Goal: Task Accomplishment & Management: Manage account settings

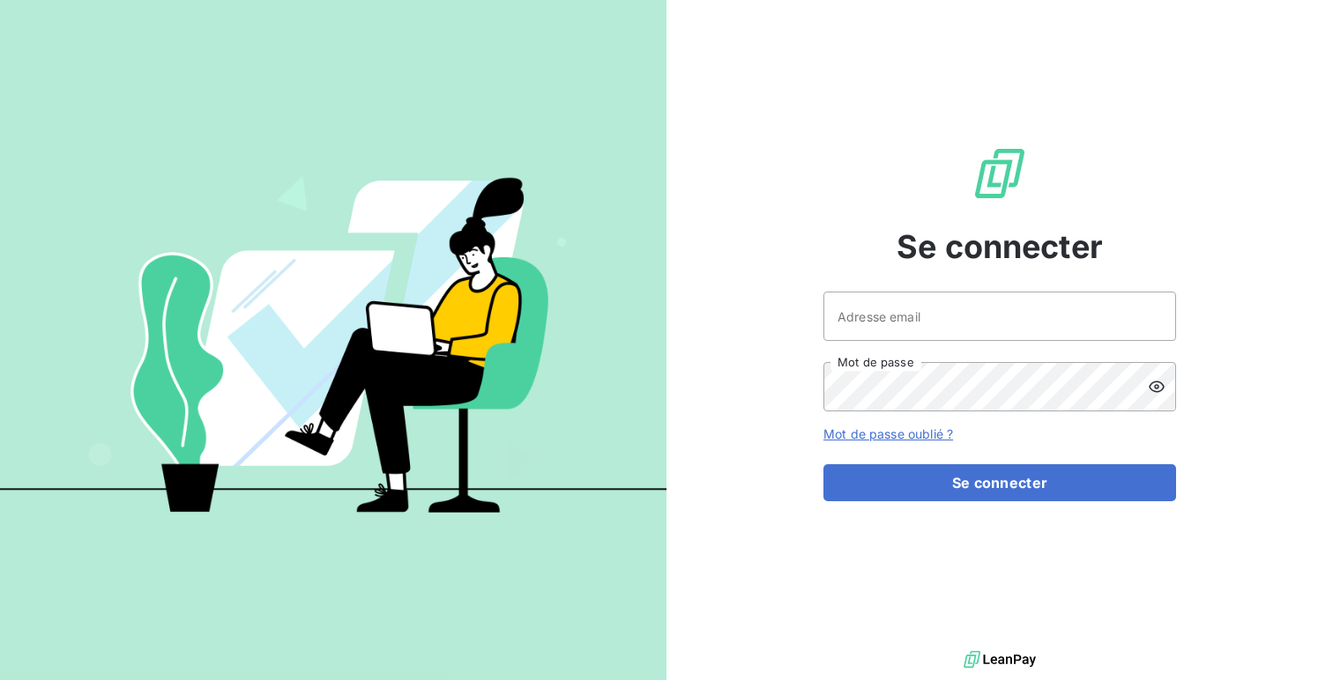
click at [820, 281] on div "Se connecter Adresse email Mot de passe Mot de passe oublié ? Se connecter" at bounding box center [999, 323] width 666 height 647
click at [843, 309] on input "Adresse email" at bounding box center [999, 316] width 353 height 49
type input "admin@ariesconsultingfzco"
click at [823, 464] on button "Se connecter" at bounding box center [999, 482] width 353 height 37
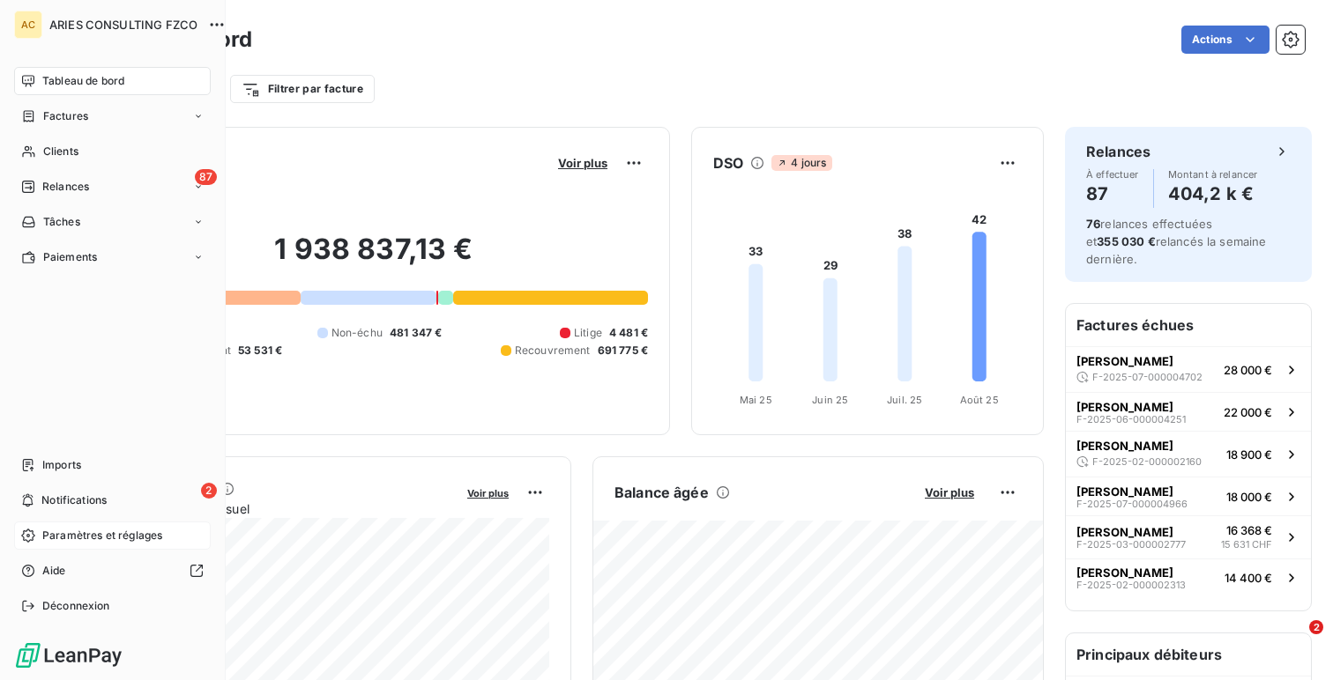
click at [41, 526] on div "Paramètres et réglages" at bounding box center [112, 536] width 197 height 28
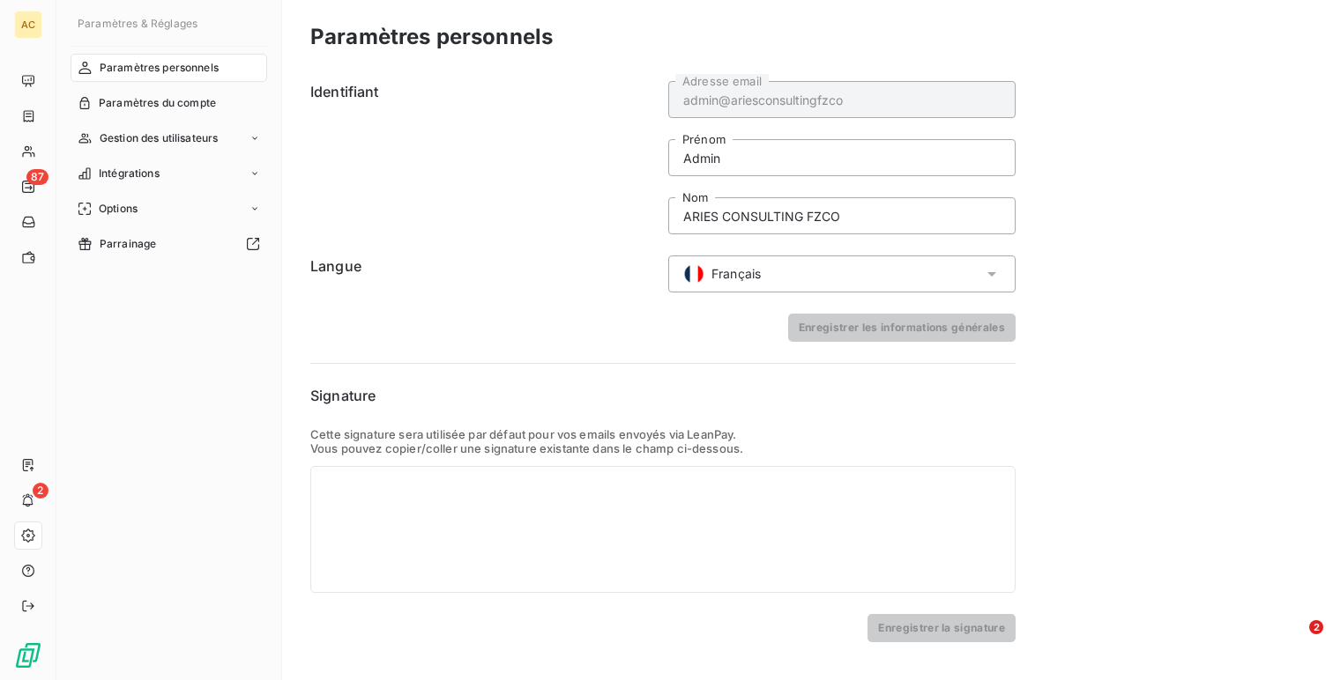
click at [98, 116] on div "Paramètres du compte" at bounding box center [169, 103] width 197 height 28
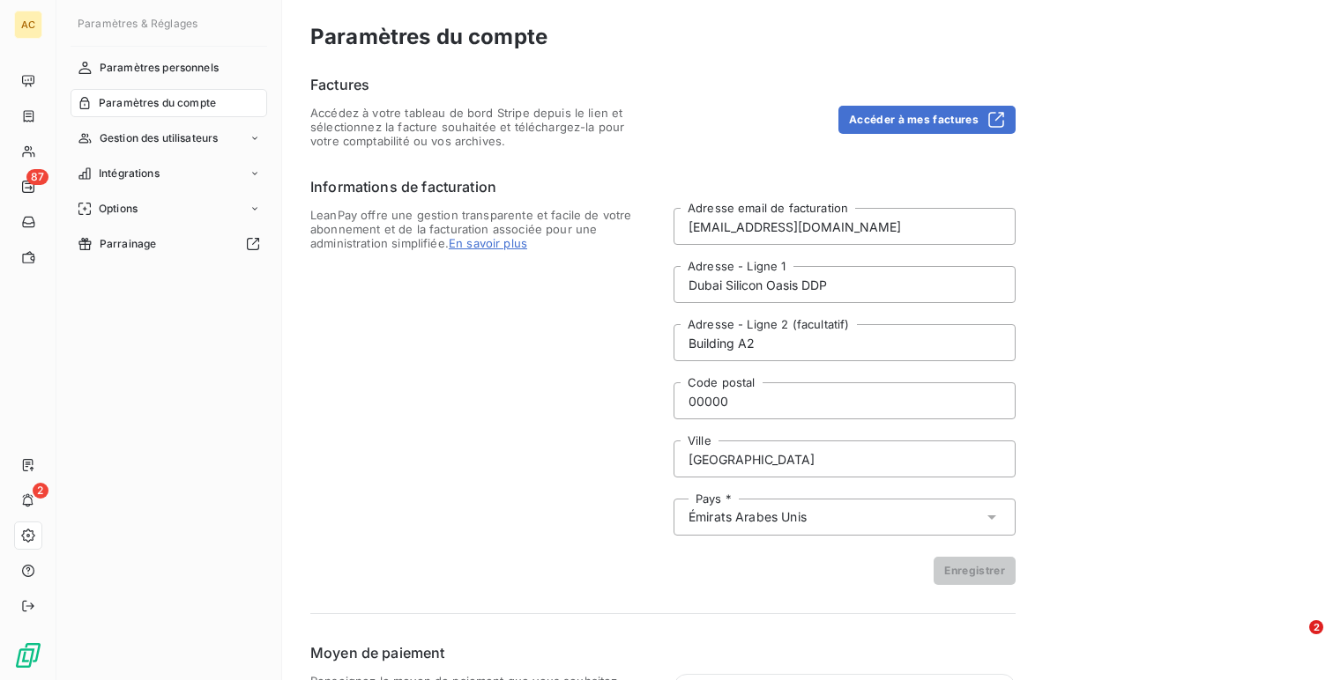
scroll to position [124, 0]
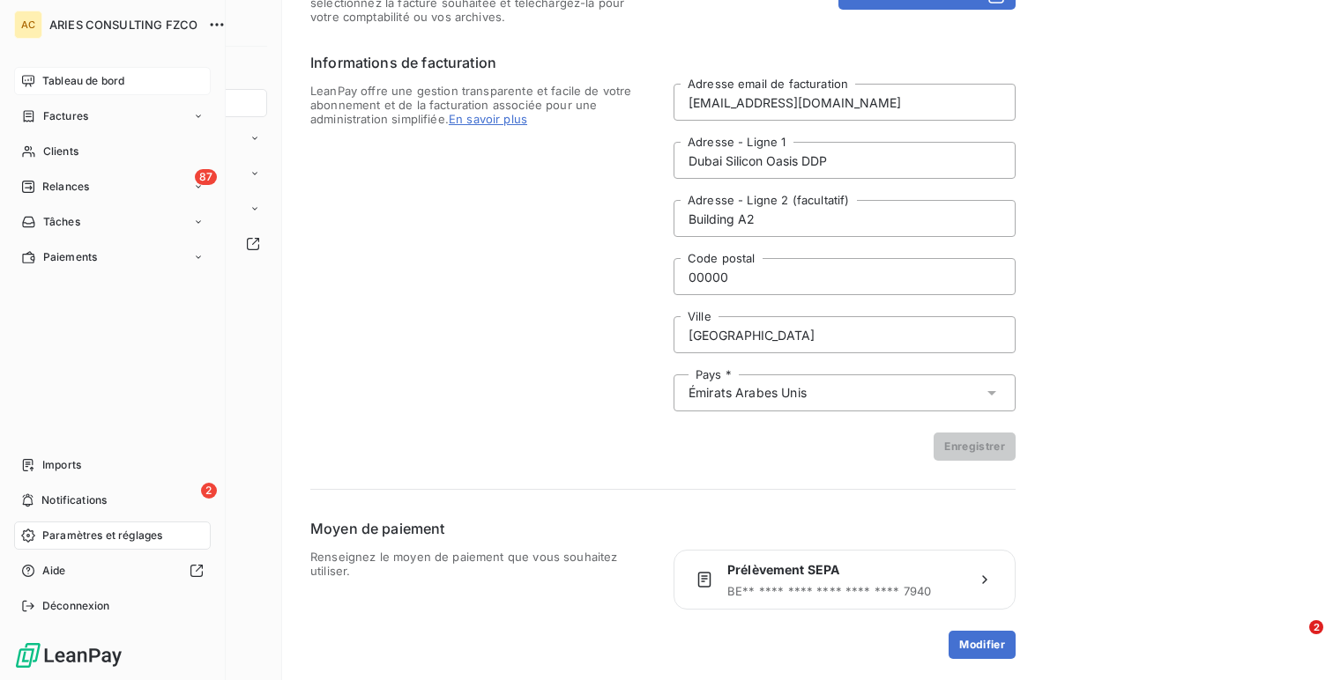
click at [42, 89] on div "Tableau de bord" at bounding box center [112, 81] width 197 height 28
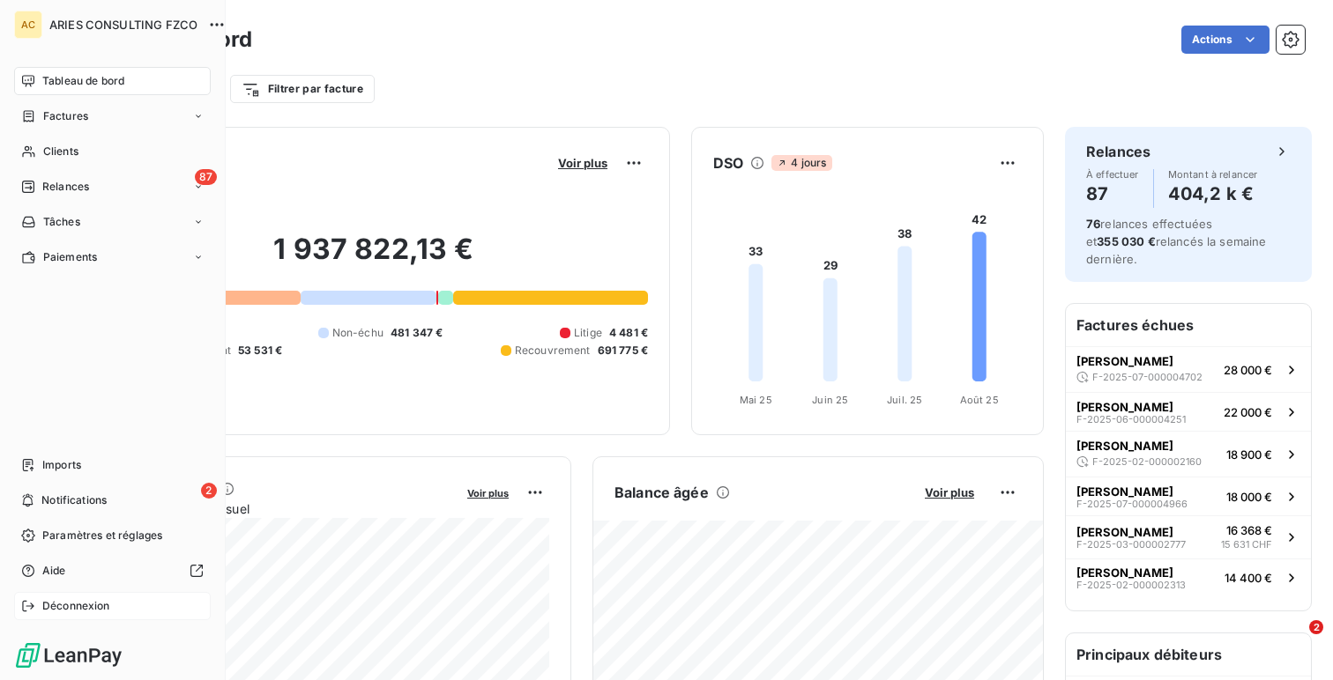
click at [79, 607] on span "Déconnexion" at bounding box center [76, 606] width 68 height 16
